Goal: Information Seeking & Learning: Learn about a topic

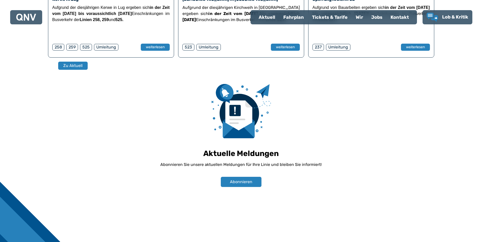
scroll to position [355, 0]
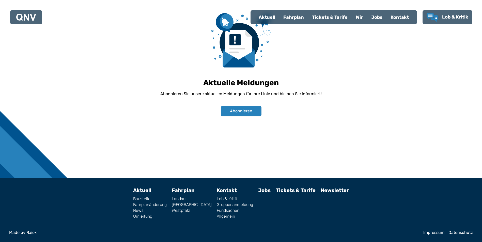
click at [295, 16] on div "Fahrplan" at bounding box center [293, 17] width 29 height 13
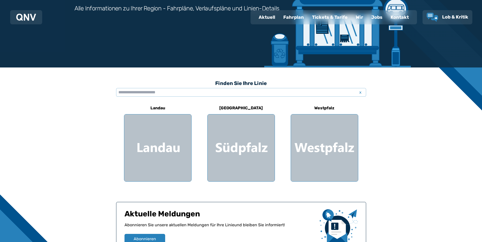
scroll to position [102, 0]
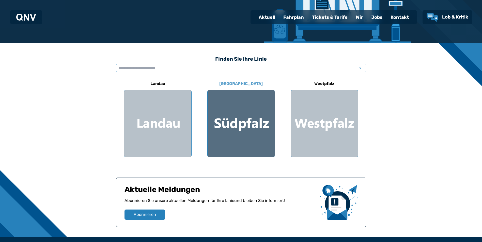
click at [243, 123] on div at bounding box center [241, 123] width 67 height 67
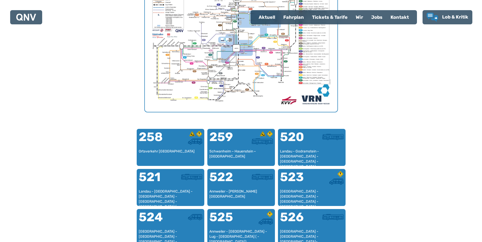
scroll to position [157, 0]
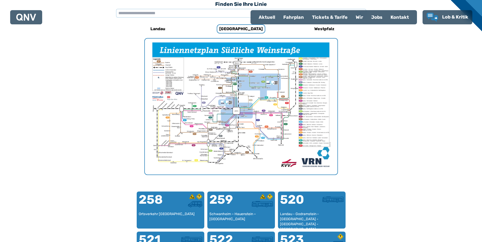
scroll to position [102, 0]
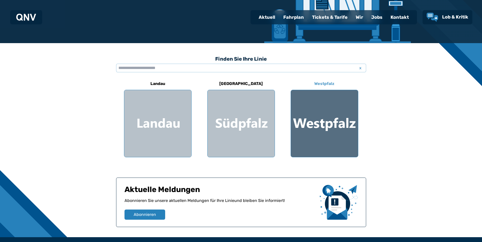
click at [322, 128] on div at bounding box center [324, 123] width 67 height 67
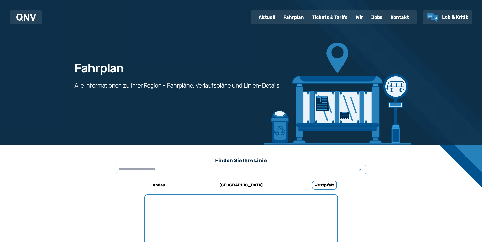
click at [322, 127] on div "Fahrplan Alle Informationen zu Ihrer Region - Fahrpläne, Verlaufspläne und Lini…" at bounding box center [241, 72] width 366 height 145
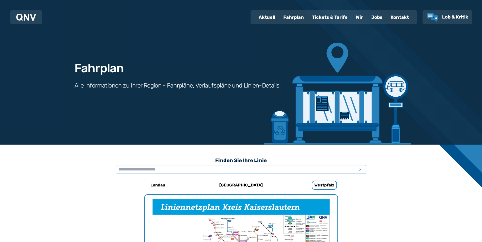
click at [359, 17] on div "Wir" at bounding box center [360, 17] width 16 height 13
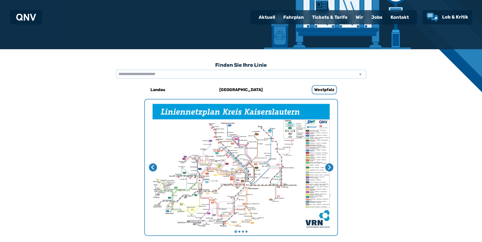
scroll to position [157, 0]
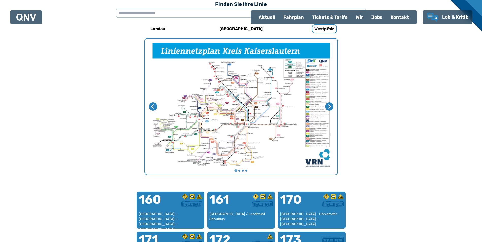
click at [290, 19] on div "Fahrplan" at bounding box center [293, 17] width 29 height 13
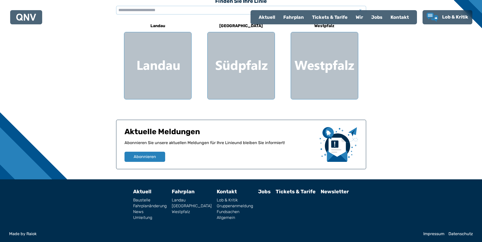
scroll to position [161, 0]
